Goal: Task Accomplishment & Management: Manage account settings

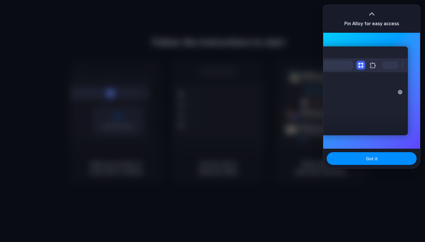
click at [401, 19] on div "Pin Alloy for easy access" at bounding box center [372, 19] width 97 height 28
click at [384, 163] on button "Got it" at bounding box center [372, 158] width 90 height 13
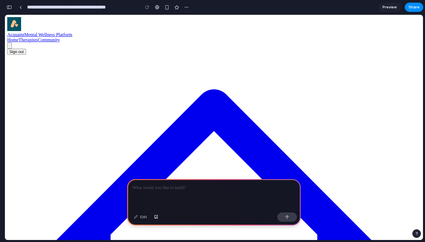
click at [10, 47] on icon at bounding box center [10, 47] width 0 height 0
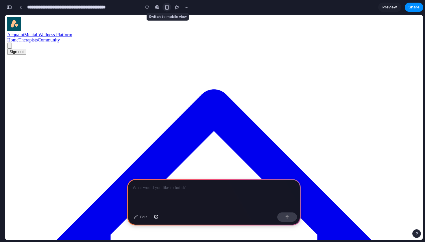
click at [167, 8] on div "button" at bounding box center [167, 7] width 5 height 5
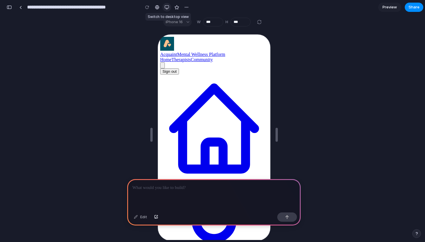
click at [167, 8] on div "button" at bounding box center [167, 7] width 5 height 5
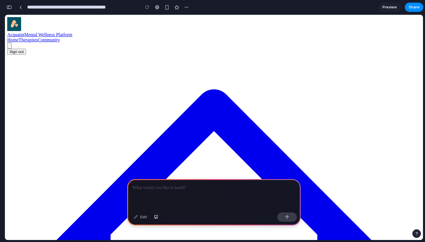
click at [191, 186] on p at bounding box center [214, 187] width 163 height 7
click at [229, 190] on p at bounding box center [214, 187] width 163 height 7
click at [209, 192] on div at bounding box center [214, 194] width 174 height 31
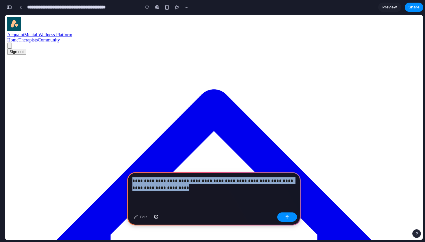
drag, startPoint x: 192, startPoint y: 188, endPoint x: 129, endPoint y: 178, distance: 64.8
click at [129, 178] on div "**********" at bounding box center [214, 191] width 174 height 38
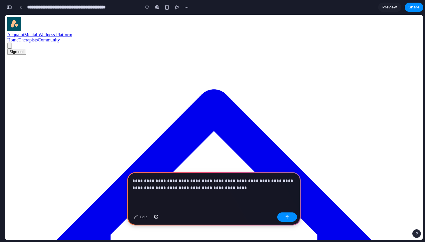
click at [200, 188] on p "**********" at bounding box center [214, 184] width 163 height 14
click at [221, 187] on p "**********" at bounding box center [214, 184] width 163 height 14
click at [244, 188] on p "**********" at bounding box center [214, 184] width 163 height 14
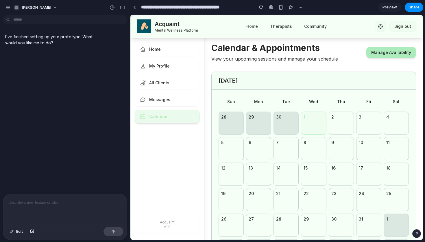
click at [72, 206] on div at bounding box center [65, 209] width 124 height 31
click at [91, 206] on div at bounding box center [65, 209] width 124 height 31
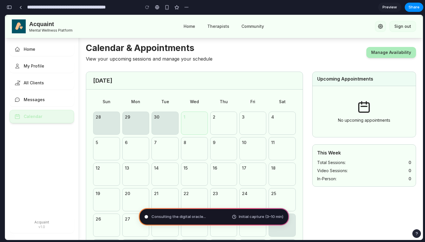
type input "**********"
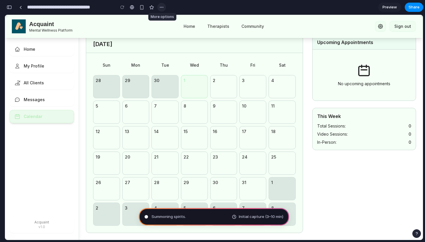
click at [162, 8] on div "button" at bounding box center [161, 7] width 5 height 5
click at [162, 8] on div "Duplicate Delete" at bounding box center [212, 121] width 425 height 242
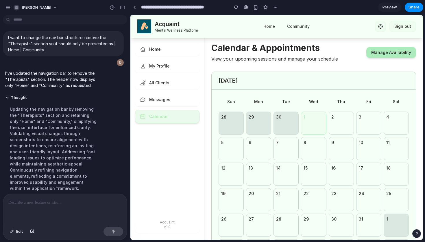
scroll to position [0, 0]
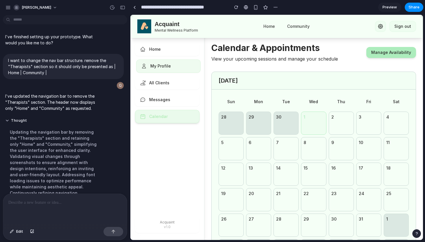
click at [176, 67] on link "My Profile" at bounding box center [168, 65] width 65 height 13
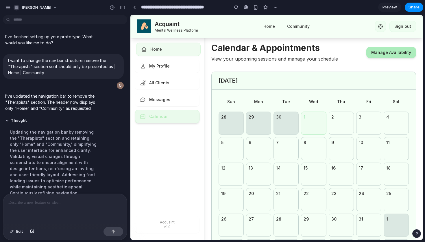
click at [183, 48] on link "Home" at bounding box center [168, 49] width 65 height 13
click at [296, 27] on link "Community" at bounding box center [298, 26] width 32 height 11
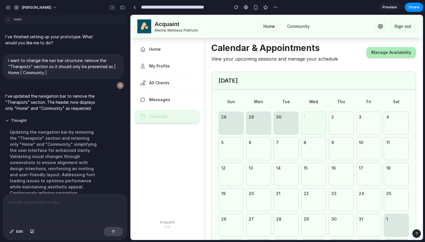
click at [269, 27] on link "Home" at bounding box center [269, 26] width 21 height 11
click at [394, 50] on link "Manage Availability" at bounding box center [392, 52] width 50 height 11
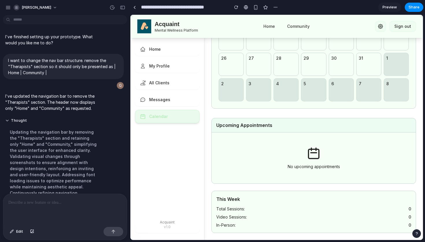
click at [69, 206] on div at bounding box center [65, 209] width 124 height 31
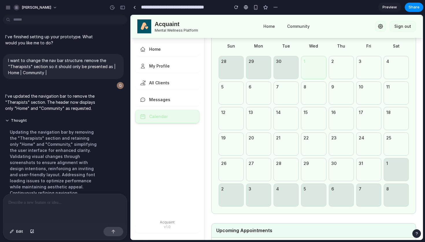
scroll to position [0, 0]
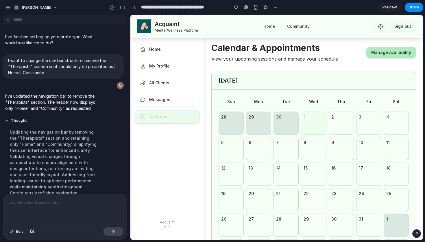
click at [74, 206] on div at bounding box center [65, 209] width 124 height 31
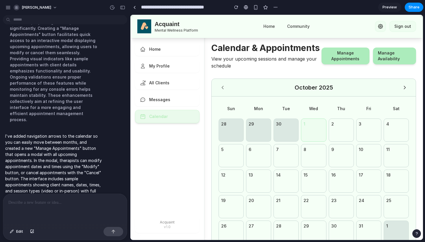
click at [403, 86] on icon at bounding box center [405, 88] width 6 height 6
click at [223, 87] on icon at bounding box center [223, 88] width 6 height 6
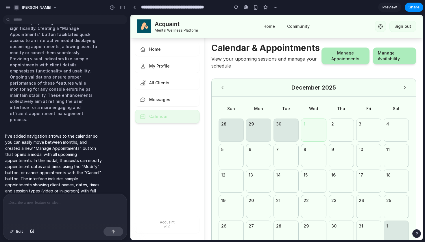
click at [223, 87] on icon at bounding box center [223, 88] width 6 height 6
click at [336, 59] on button "Manage Appointments" at bounding box center [346, 55] width 48 height 17
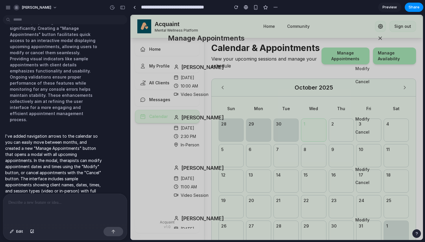
click at [365, 69] on button "Modify" at bounding box center [362, 68] width 35 height 11
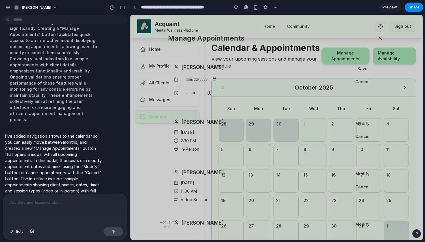
click at [365, 124] on button "Modify" at bounding box center [362, 123] width 35 height 11
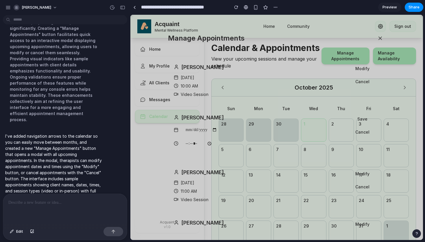
click at [184, 145] on input "time" at bounding box center [199, 143] width 34 height 10
click at [199, 143] on input "time" at bounding box center [199, 143] width 34 height 10
click at [383, 38] on icon at bounding box center [381, 38] width 6 height 6
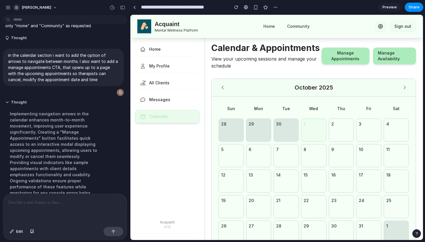
scroll to position [186, 0]
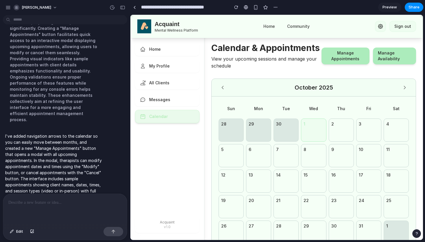
click at [213, 121] on div at bounding box center [213, 121] width 0 height 0
click at [136, 8] on link at bounding box center [134, 7] width 9 height 9
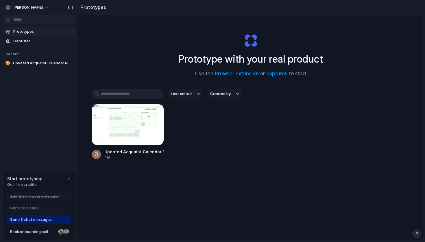
click at [52, 219] on div "Send 3 chat messages" at bounding box center [38, 219] width 65 height 9
click at [28, 5] on span "[PERSON_NAME]" at bounding box center [28, 8] width 30 height 6
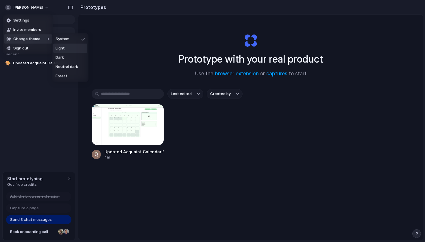
click at [66, 52] on li "Light" at bounding box center [70, 48] width 34 height 9
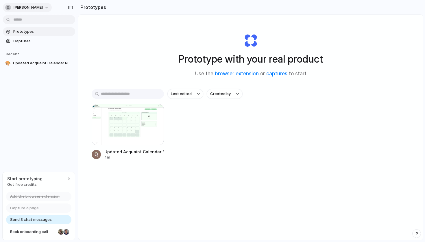
click at [28, 7] on span "[PERSON_NAME]" at bounding box center [28, 8] width 30 height 6
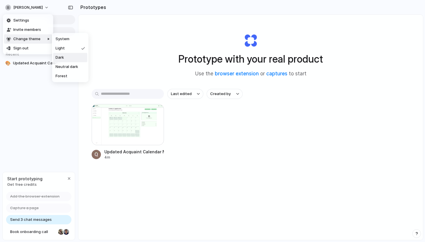
click at [68, 59] on li "Dark" at bounding box center [70, 57] width 34 height 9
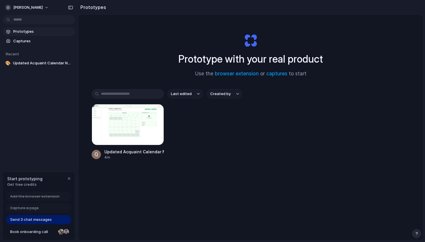
click at [152, 60] on div "Prototype with your real product Use the browser extension or captures to start" at bounding box center [251, 53] width 232 height 63
